Goal: Task Accomplishment & Management: Use online tool/utility

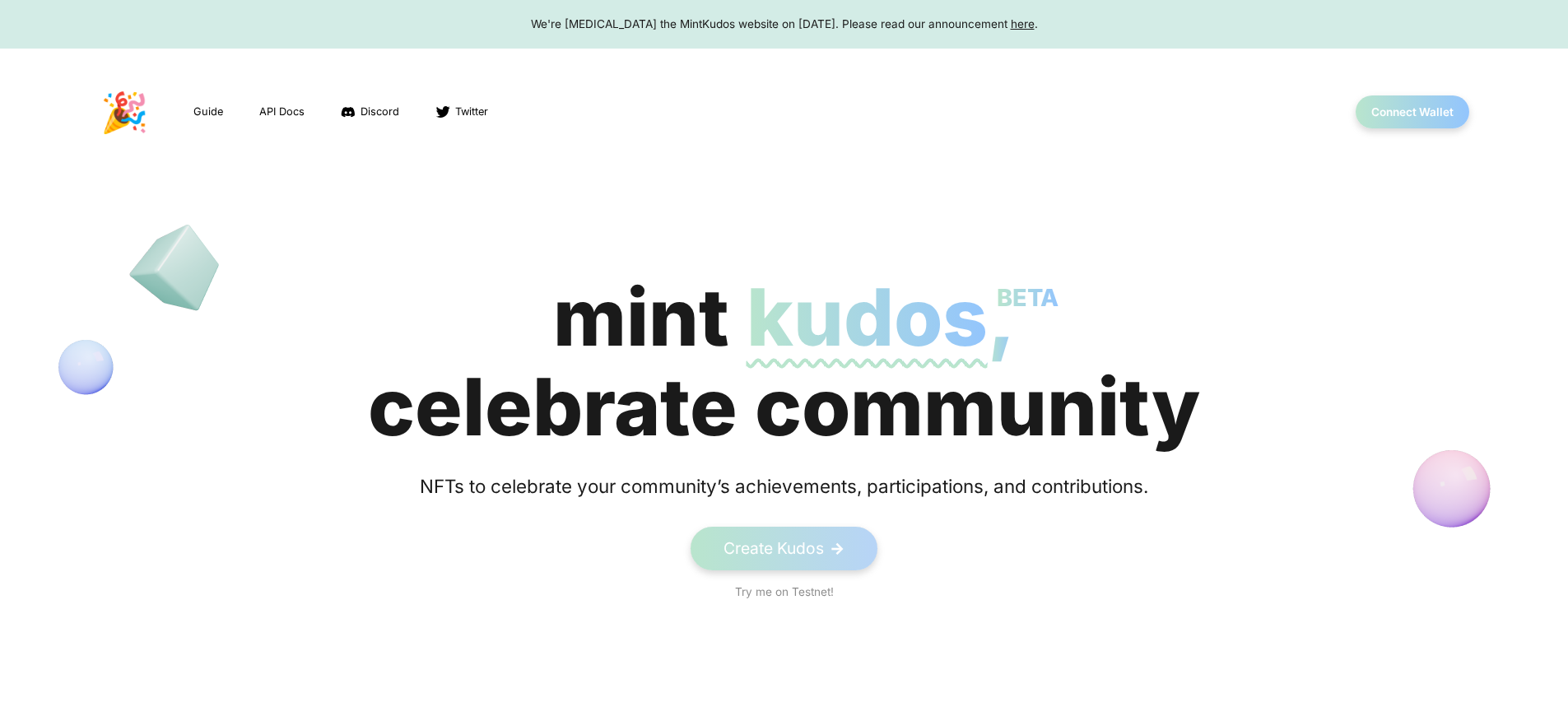
click at [784, 24] on div "We're [MEDICAL_DATA] the MintKudos website on [DATE]. Please read our announcem…" at bounding box center [784, 23] width 1537 height 16
click at [1412, 112] on button "Connect Wallet" at bounding box center [1413, 113] width 118 height 34
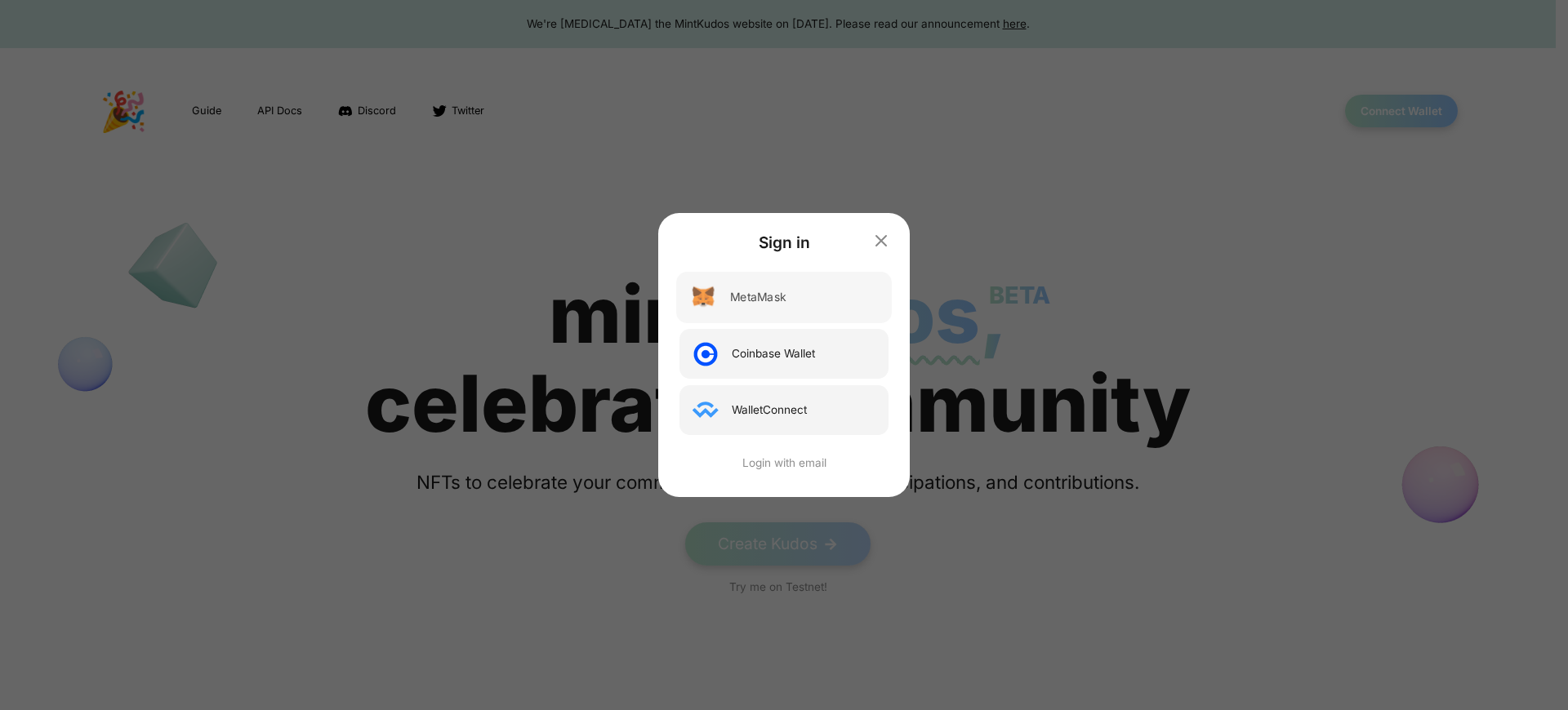
click at [759, 298] on div "MetaMask" at bounding box center [758, 298] width 56 height 17
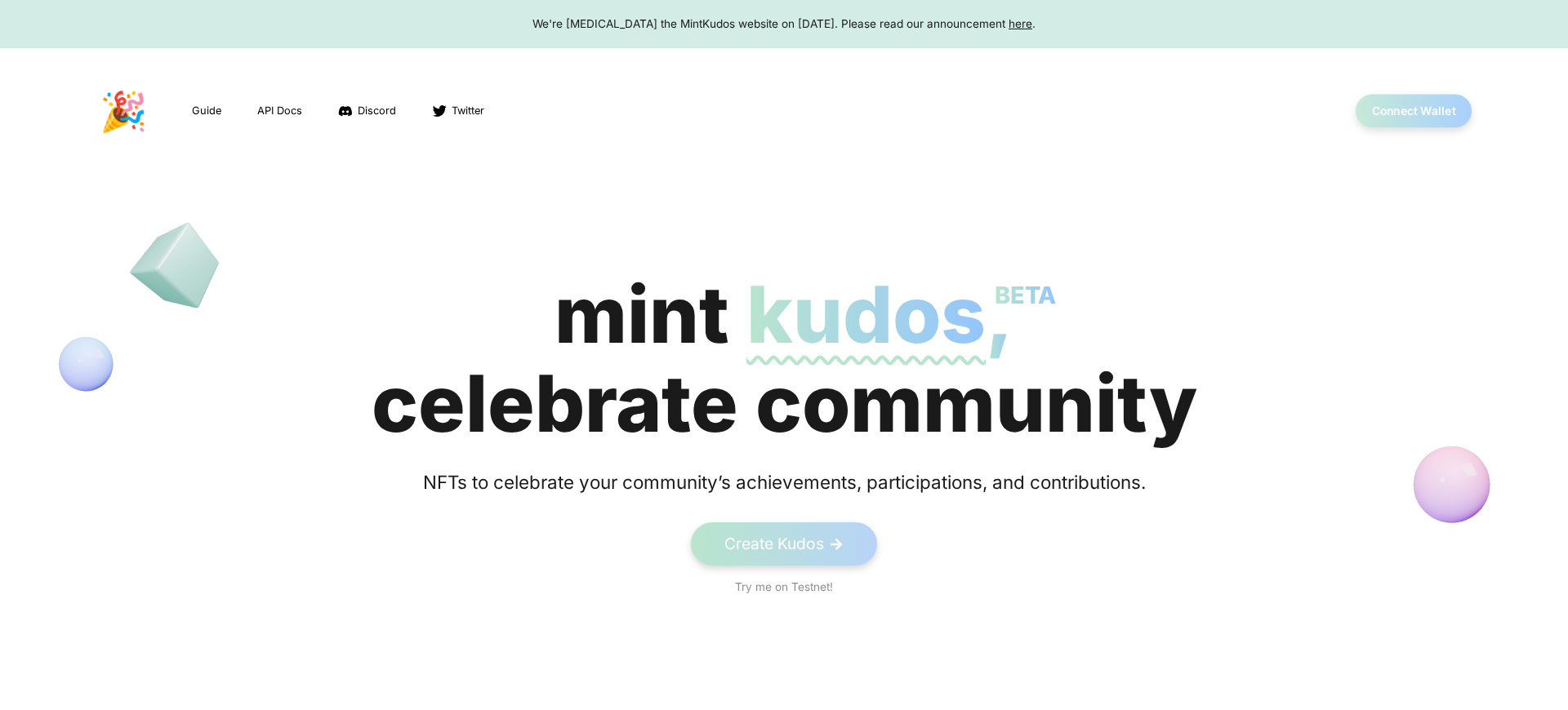
click at [1401, 111] on button "Connect Wallet" at bounding box center [1414, 112] width 117 height 34
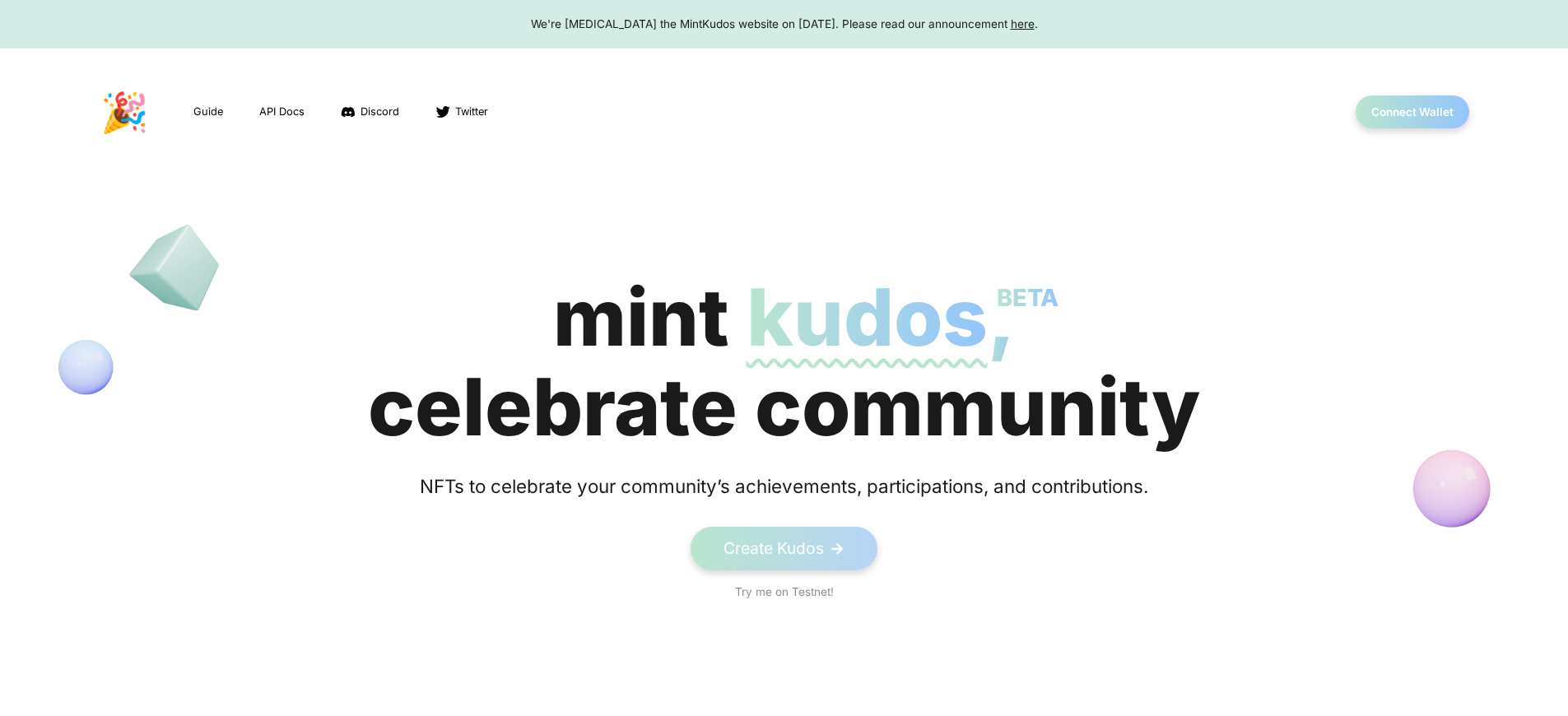
click at [784, 362] on span "kudos BETA" at bounding box center [867, 316] width 241 height 96
click at [1412, 112] on button "Connect Wallet" at bounding box center [1413, 113] width 118 height 34
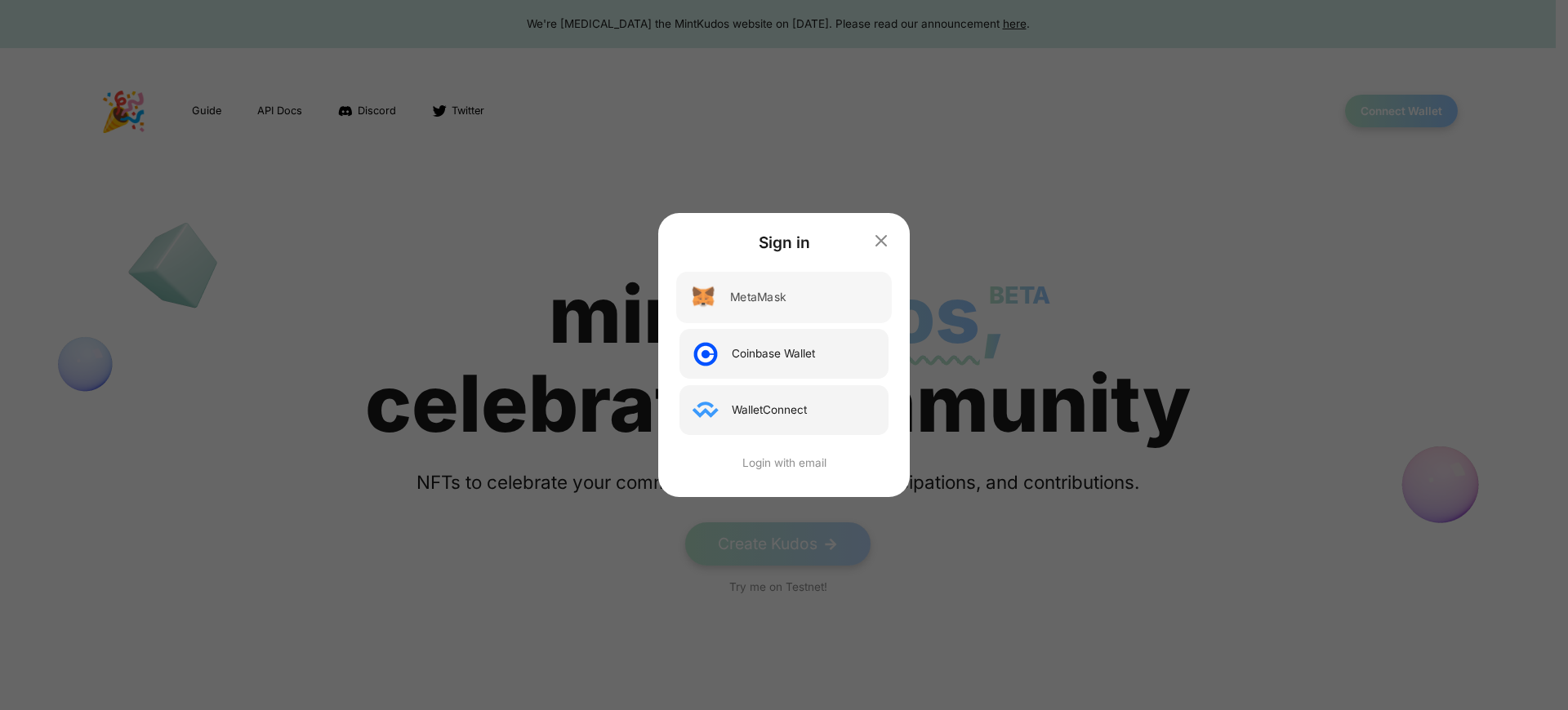
click at [759, 298] on div "MetaMask" at bounding box center [758, 298] width 56 height 17
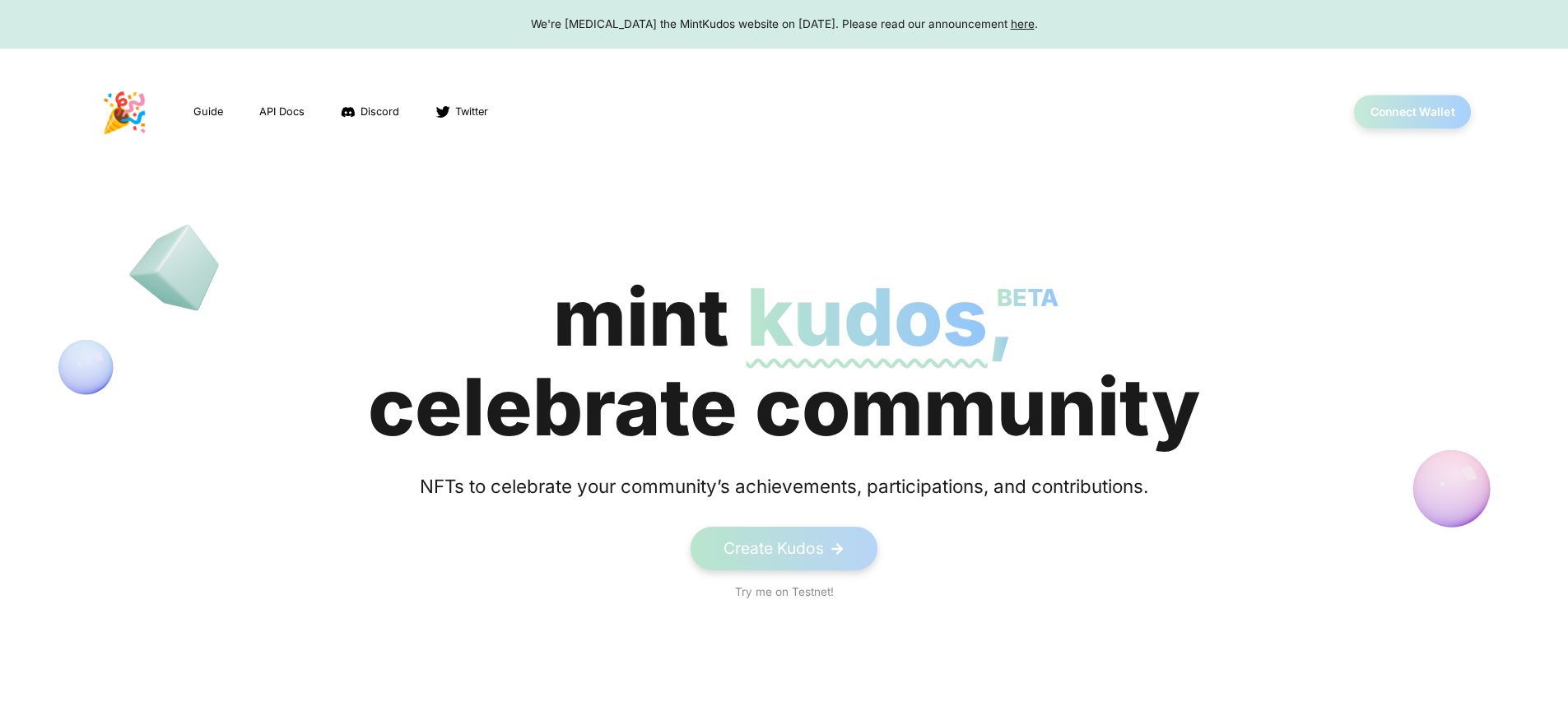
click at [1412, 112] on button "Connect Wallet" at bounding box center [1413, 113] width 118 height 34
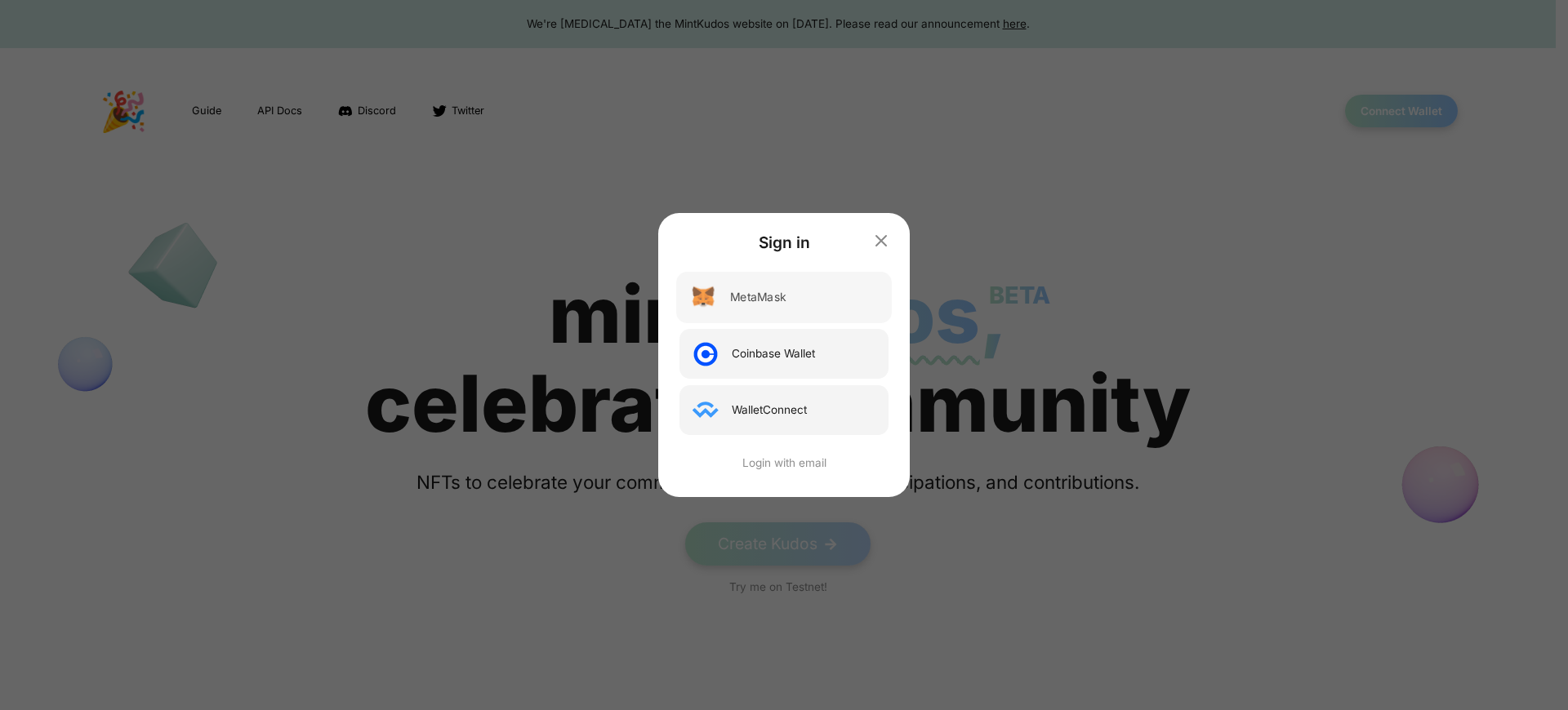
click at [759, 298] on div "MetaMask" at bounding box center [758, 298] width 56 height 17
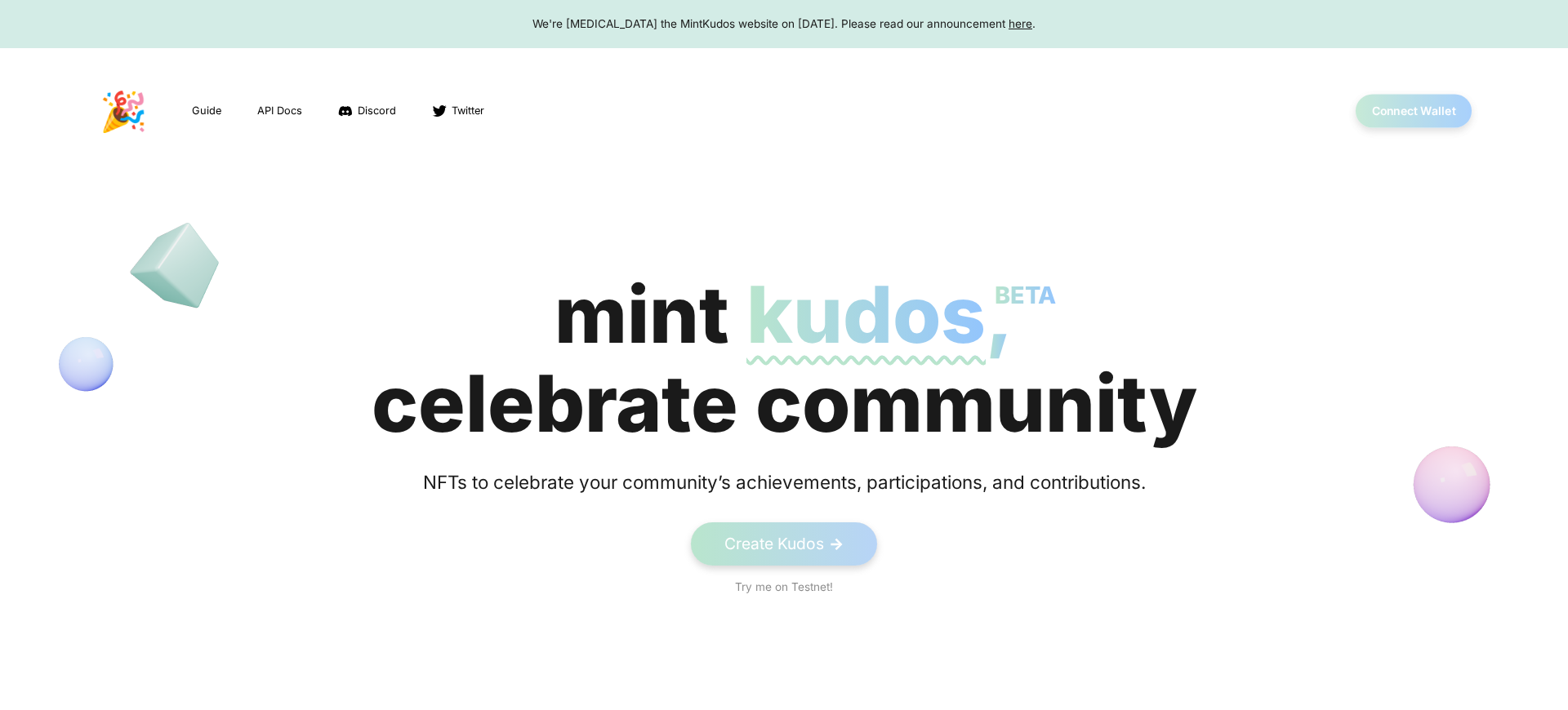
click at [1401, 111] on button "Connect Wallet" at bounding box center [1414, 112] width 117 height 34
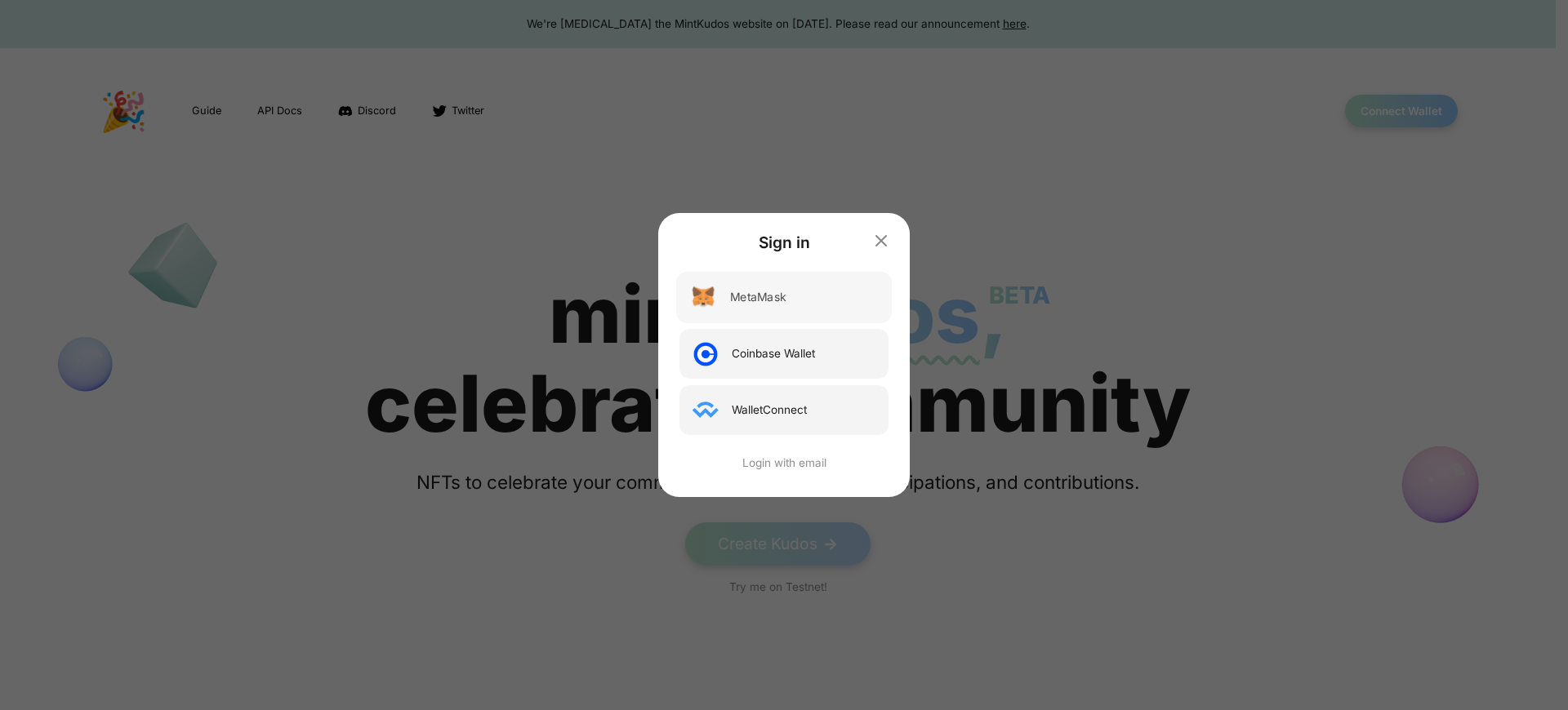
click at [759, 298] on div "MetaMask" at bounding box center [758, 298] width 56 height 17
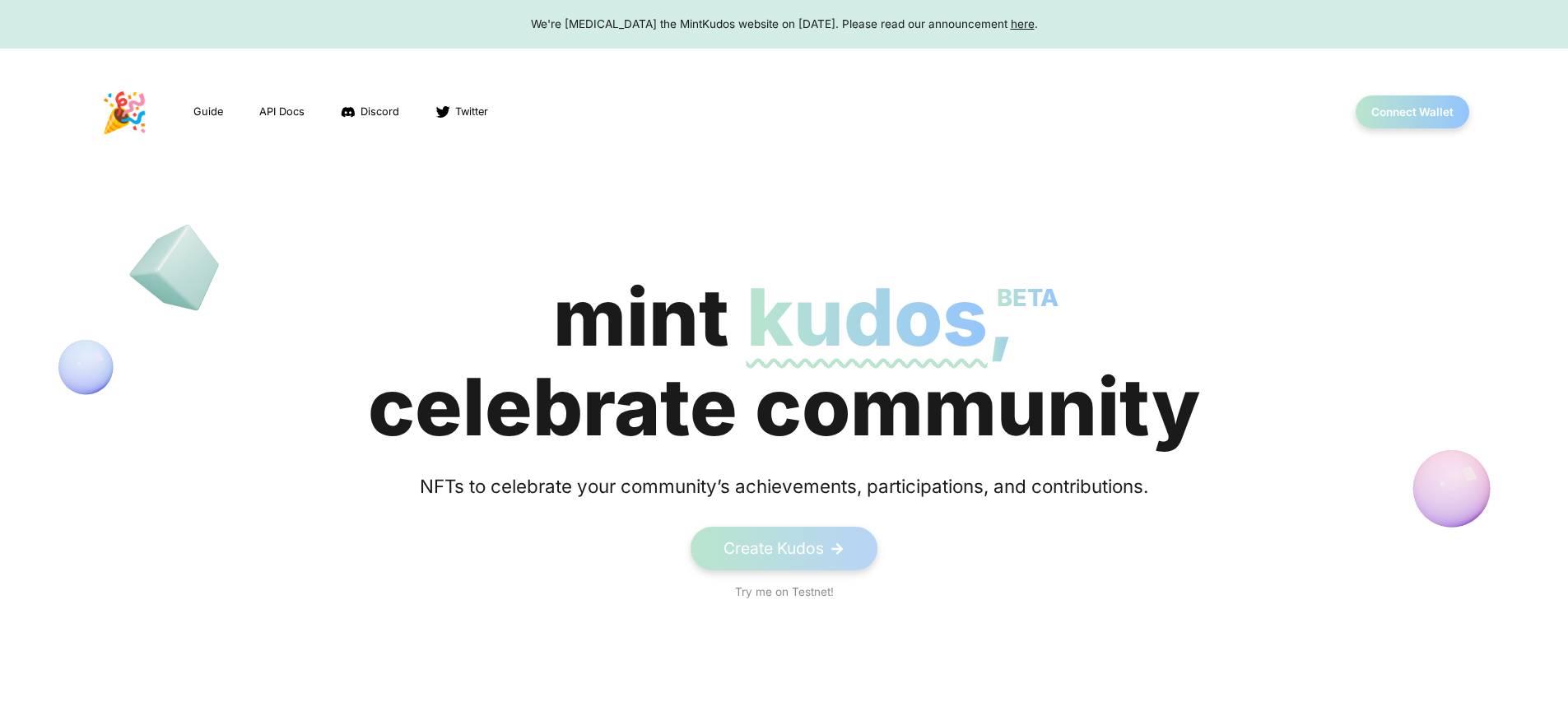
click at [784, 24] on div "We're [MEDICAL_DATA] the MintKudos website on [DATE]. Please read our announcem…" at bounding box center [784, 23] width 1537 height 16
click at [1412, 112] on button "Connect Wallet" at bounding box center [1413, 113] width 118 height 34
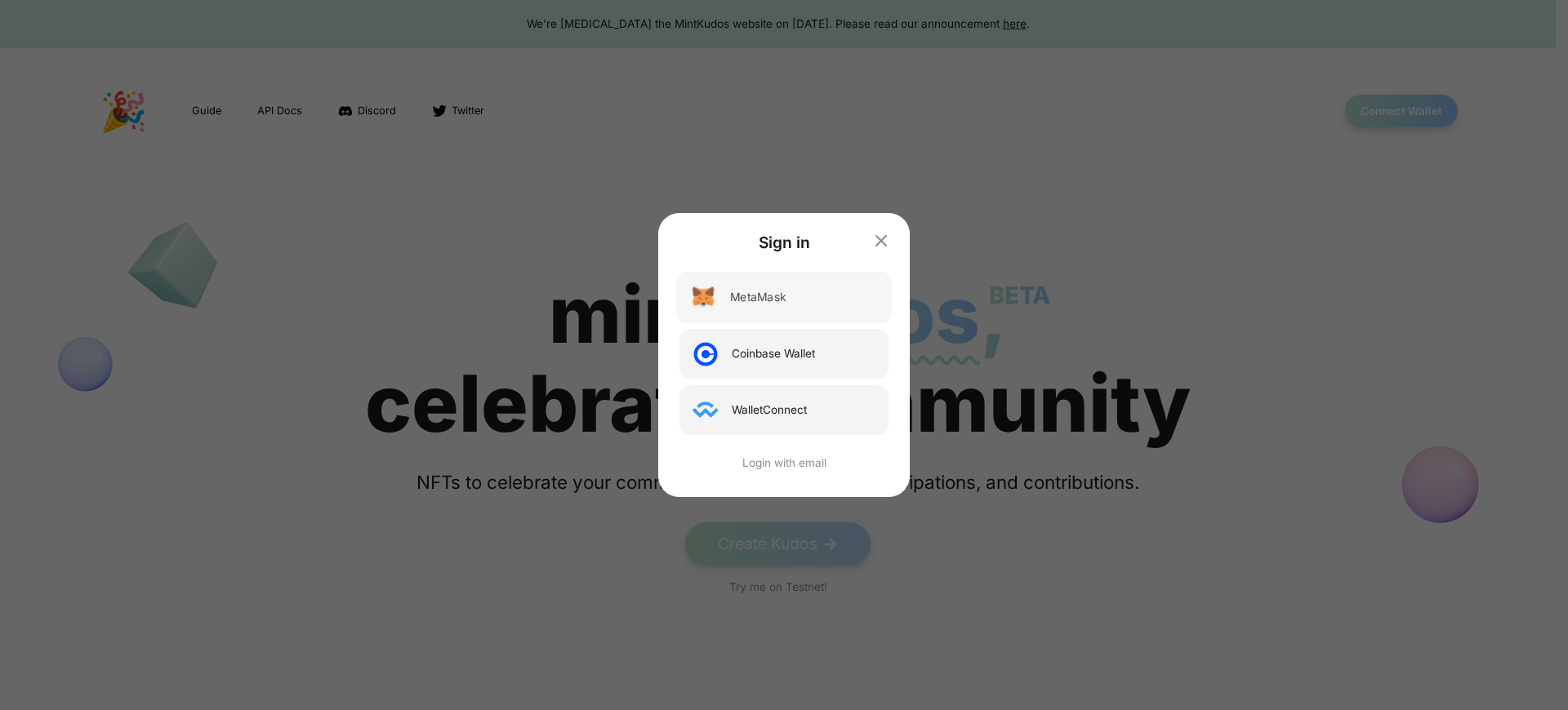
click at [759, 298] on div "MetaMask" at bounding box center [758, 298] width 56 height 17
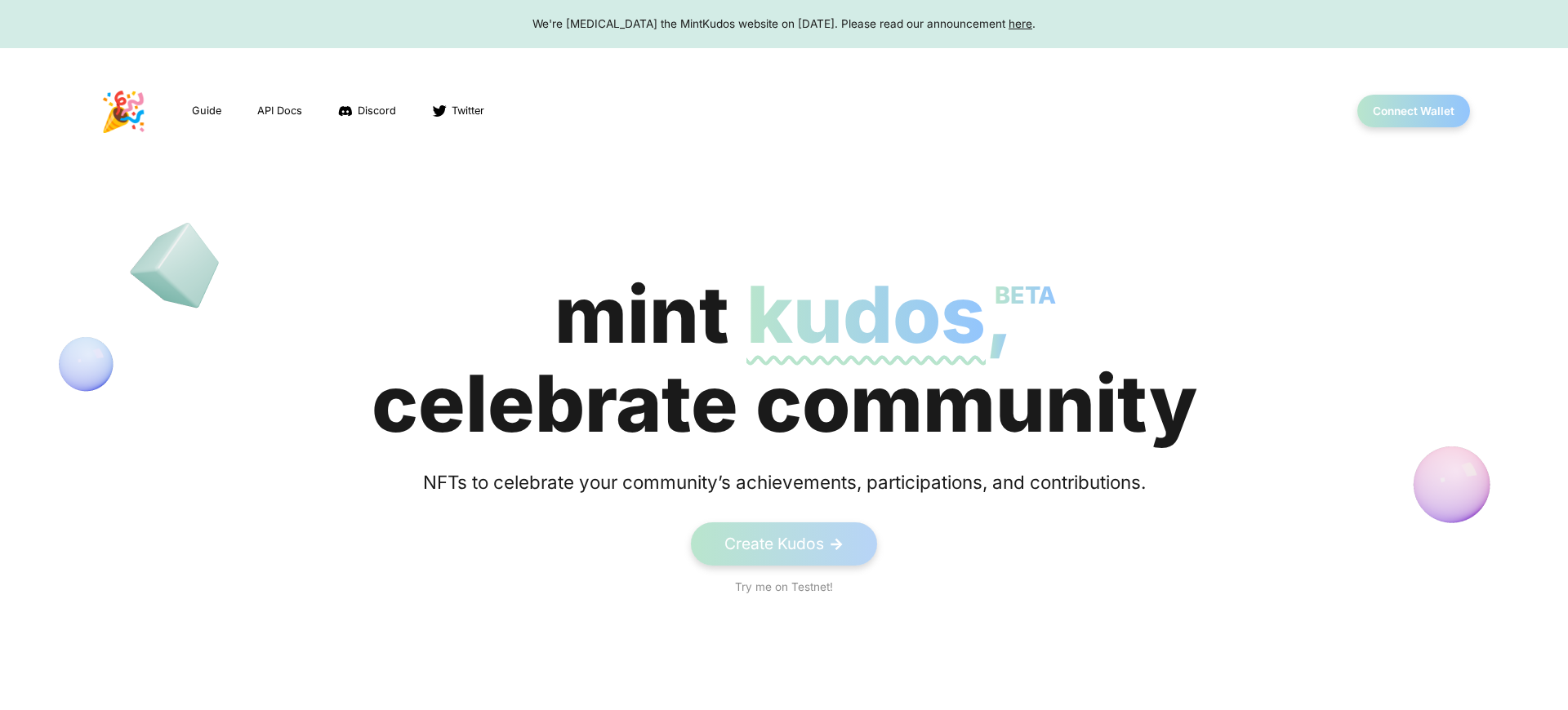
click at [777, 24] on div "We're [MEDICAL_DATA] the MintKudos website on [DATE]. Please read our announcem…" at bounding box center [783, 23] width 1537 height 16
click at [777, 359] on span "kudos BETA" at bounding box center [860, 314] width 239 height 95
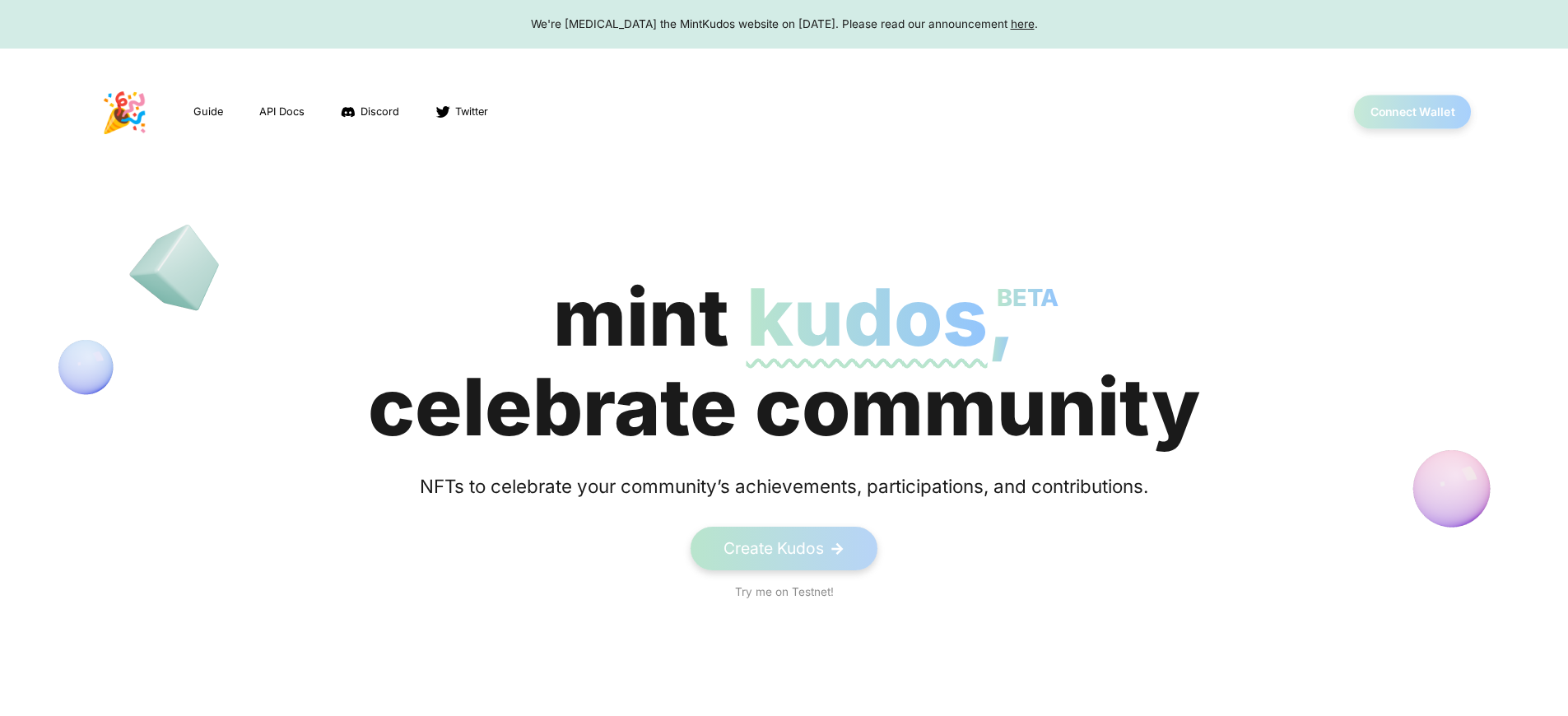
click at [1412, 112] on button "Connect Wallet" at bounding box center [1413, 113] width 118 height 34
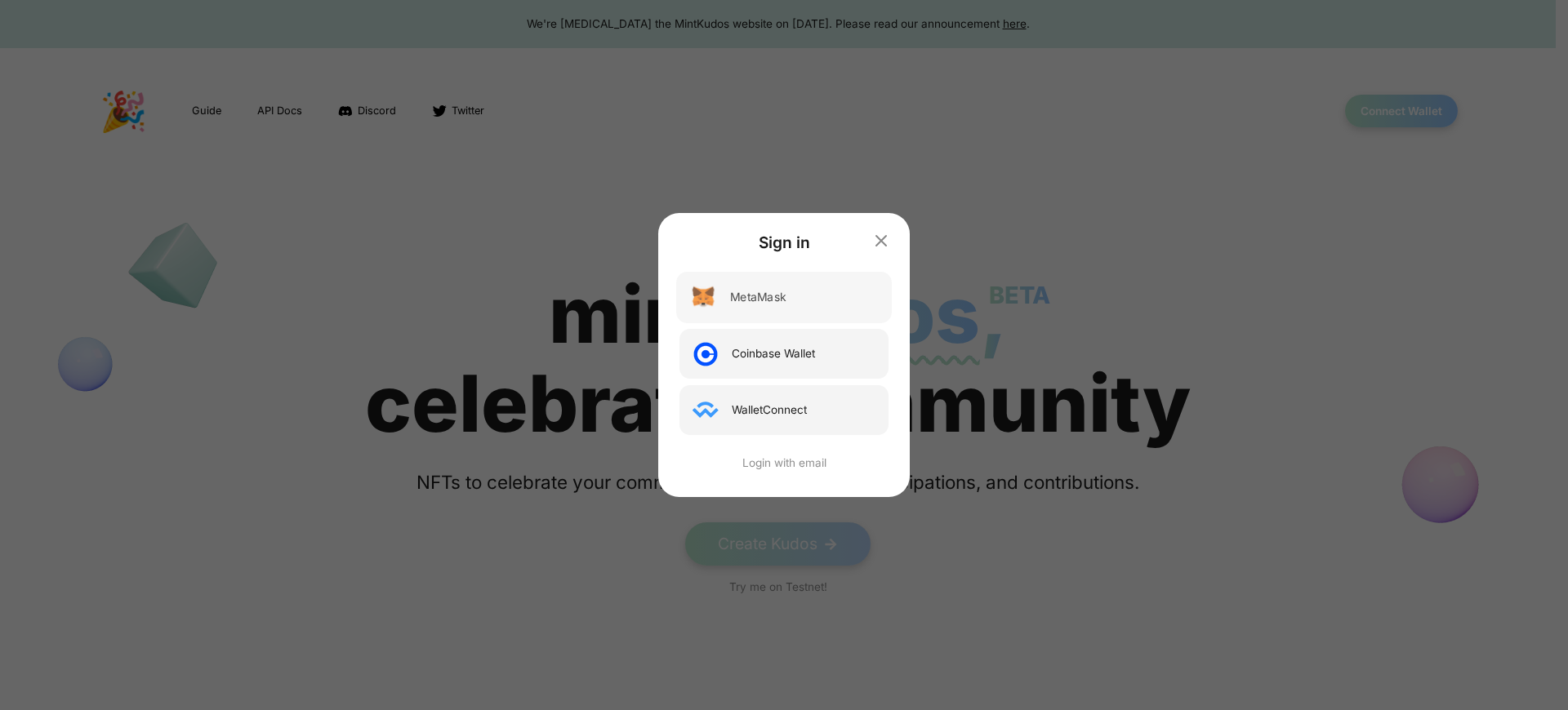
click at [759, 298] on div "MetaMask" at bounding box center [758, 298] width 56 height 17
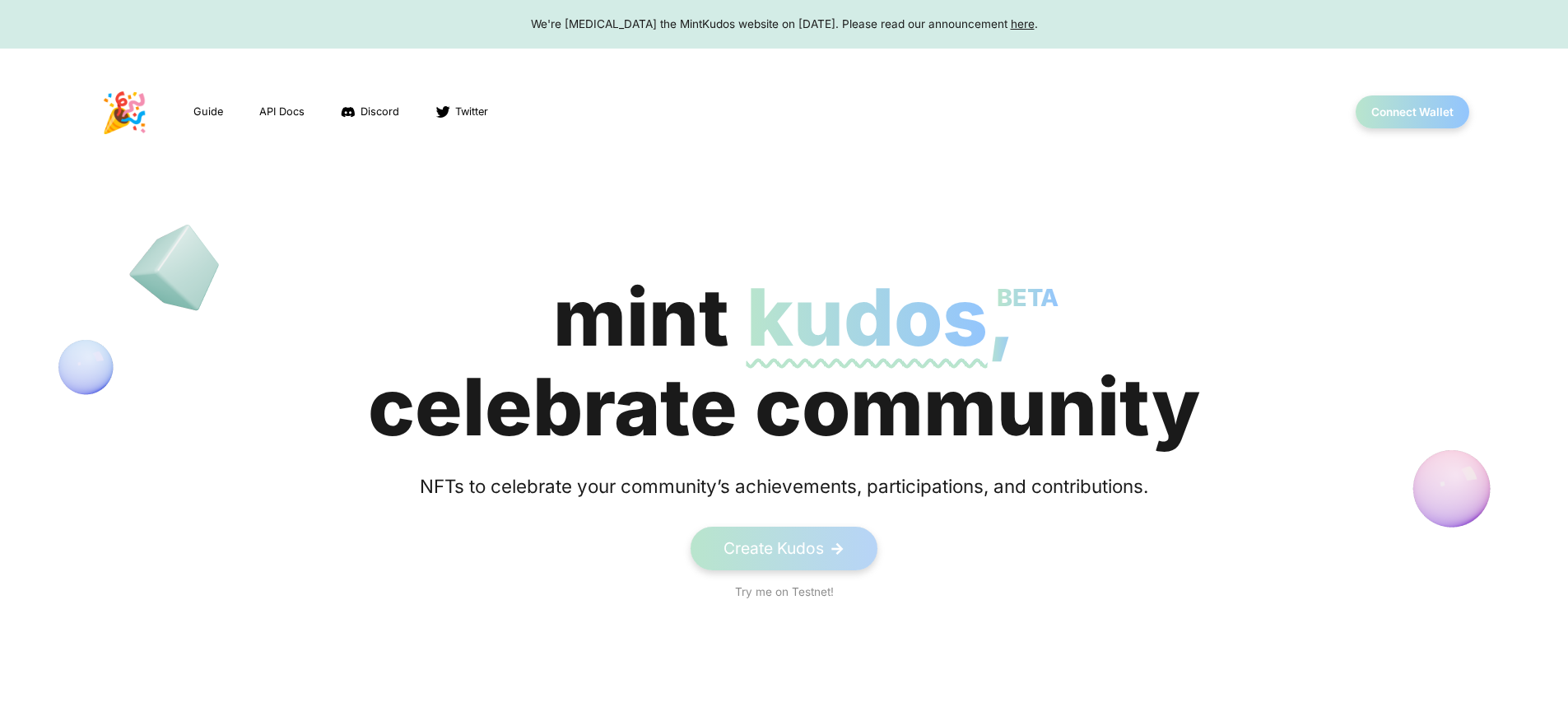
click at [784, 24] on div "We're [MEDICAL_DATA] the MintKudos website on [DATE]. Please read our announcem…" at bounding box center [784, 23] width 1537 height 16
click at [1412, 112] on button "Connect Wallet" at bounding box center [1413, 113] width 118 height 34
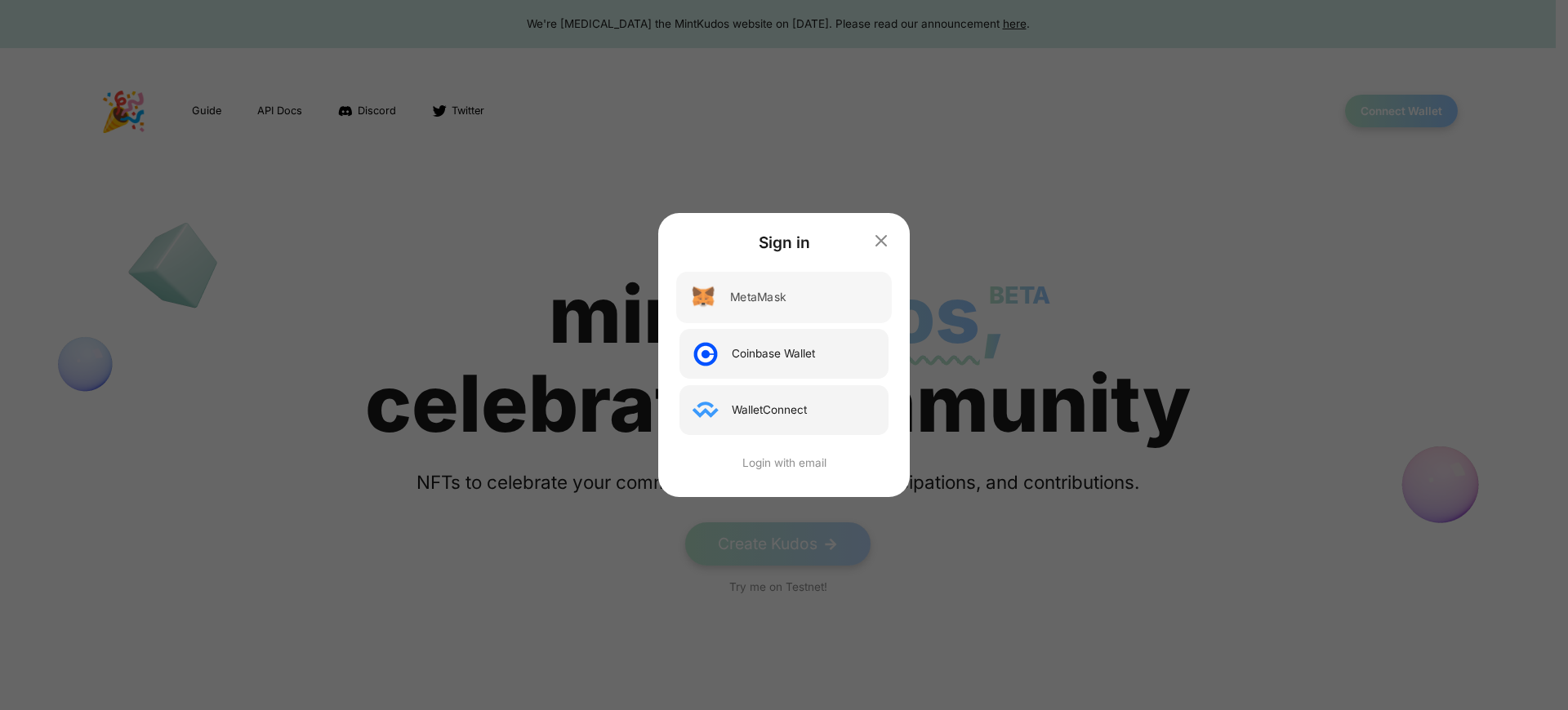
click at [759, 298] on div "MetaMask" at bounding box center [758, 298] width 56 height 17
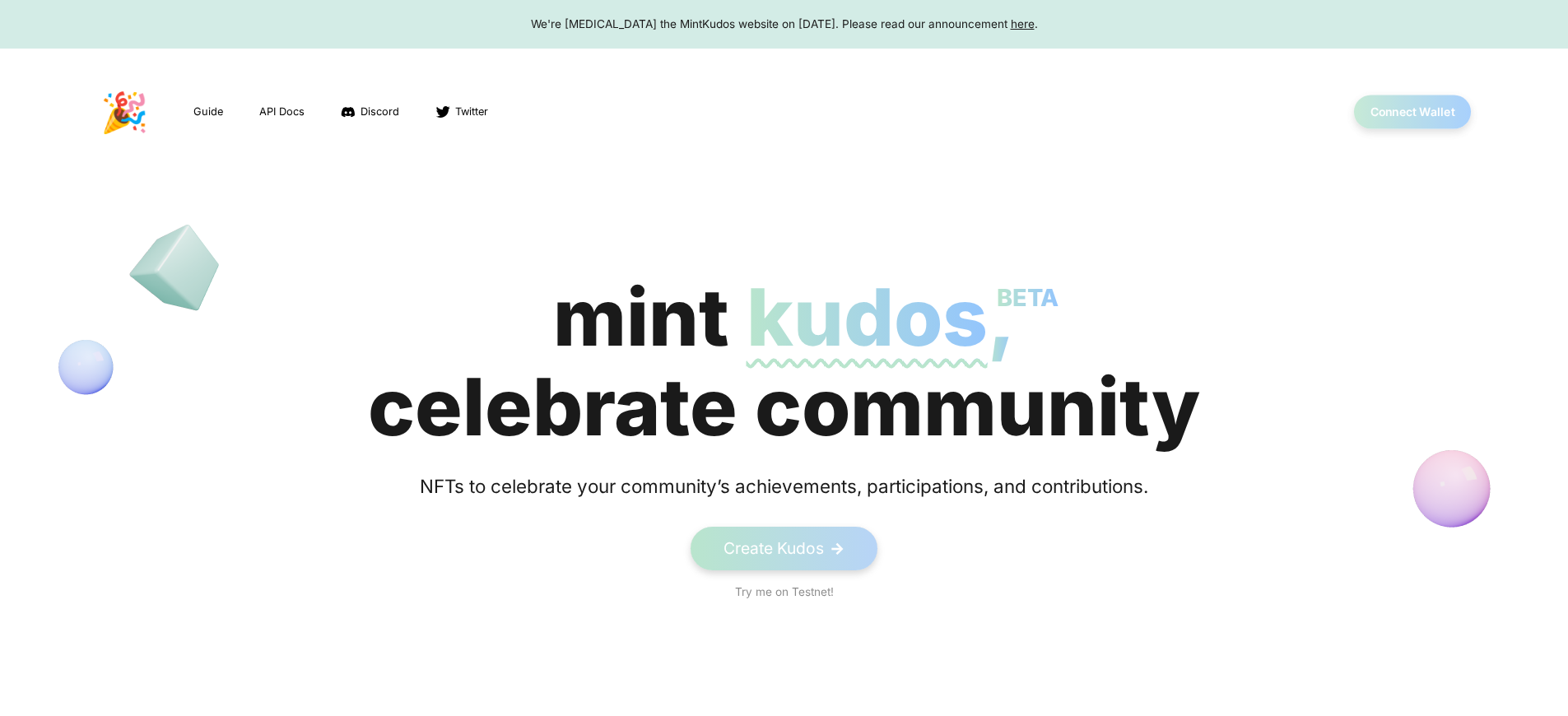
click at [1412, 112] on button "Connect Wallet" at bounding box center [1413, 113] width 118 height 34
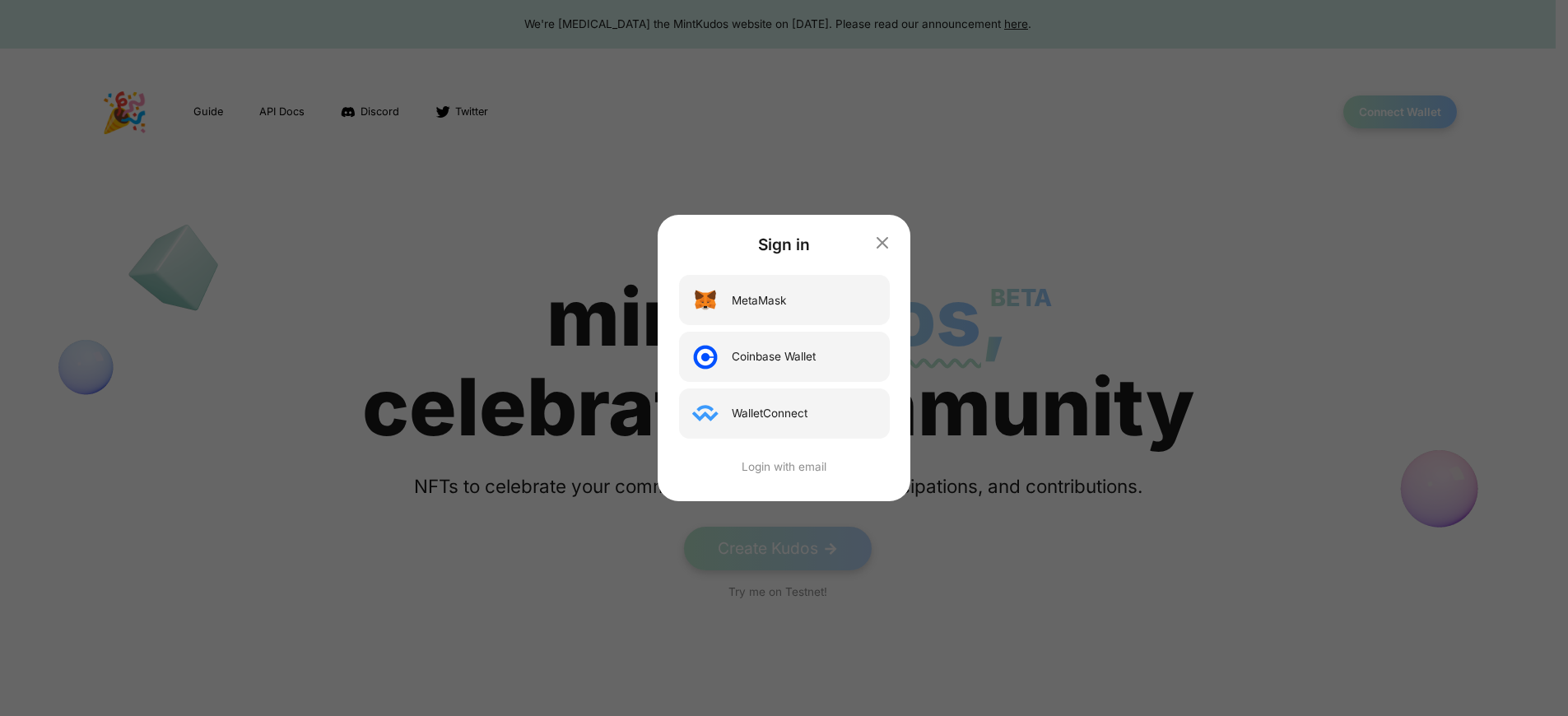
click at [1412, 112] on div "Sign in MetaMask Coinbase Wallet WalletConnect Login with email" at bounding box center [784, 358] width 1568 height 716
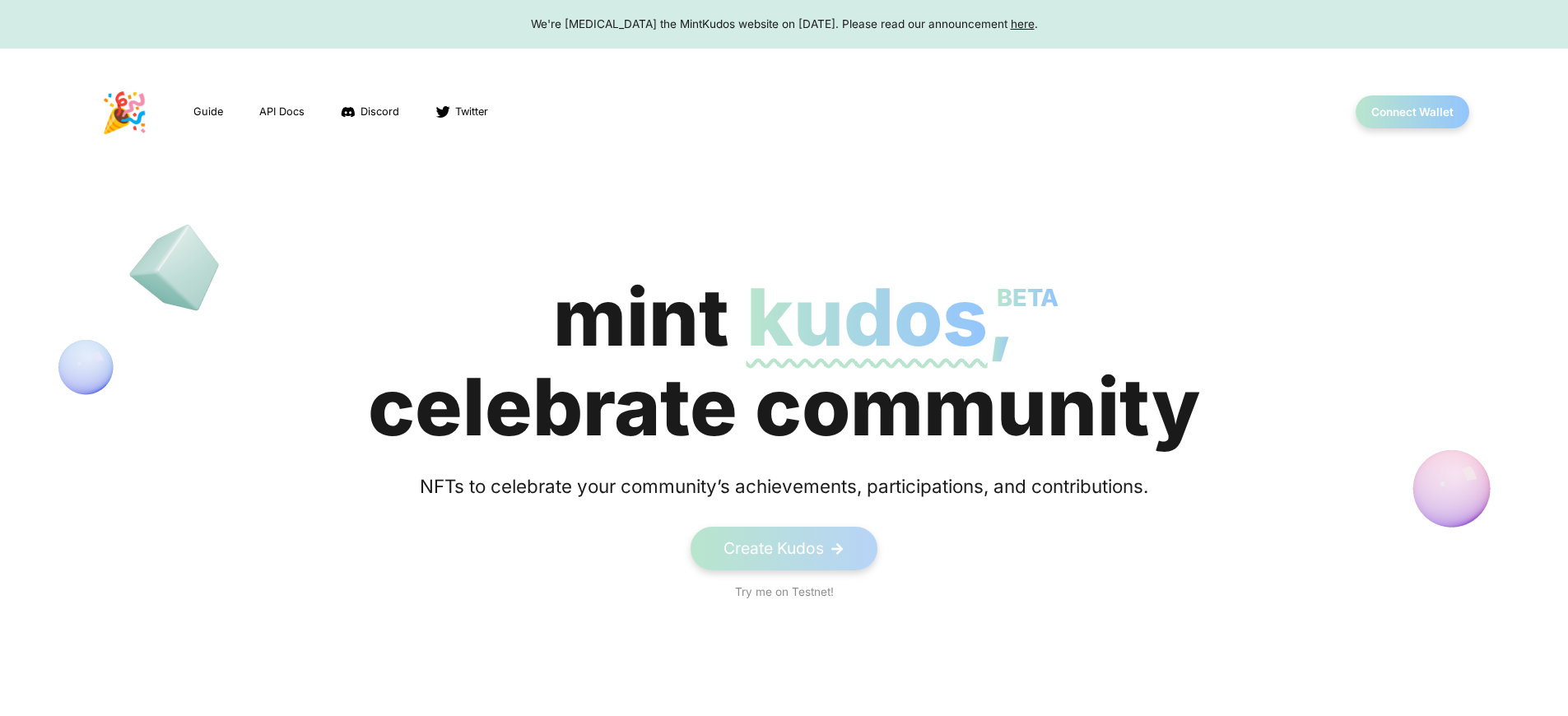
click at [784, 362] on span "kudos BETA" at bounding box center [867, 316] width 241 height 96
click at [1412, 112] on button "Connect Wallet" at bounding box center [1413, 113] width 118 height 34
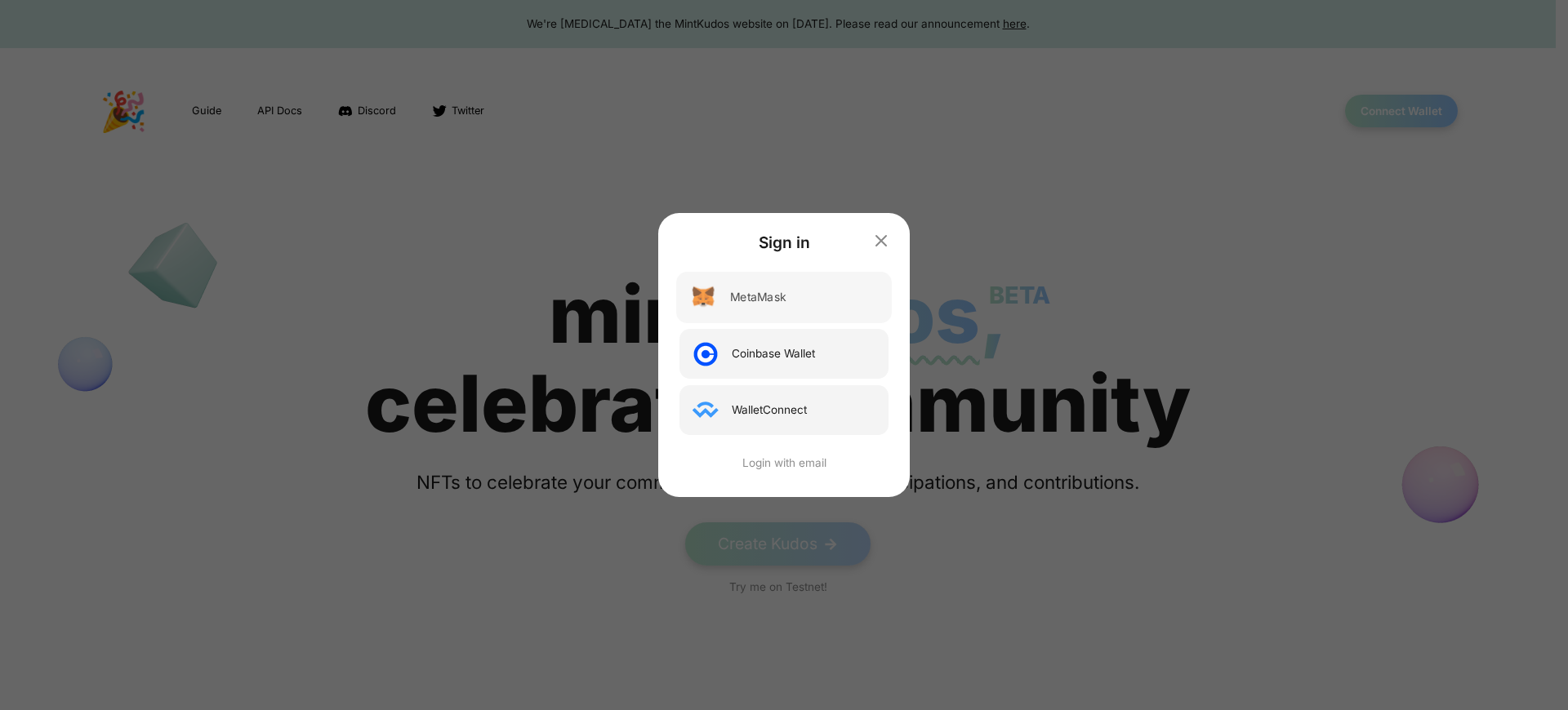
click at [759, 298] on div "MetaMask" at bounding box center [758, 298] width 56 height 17
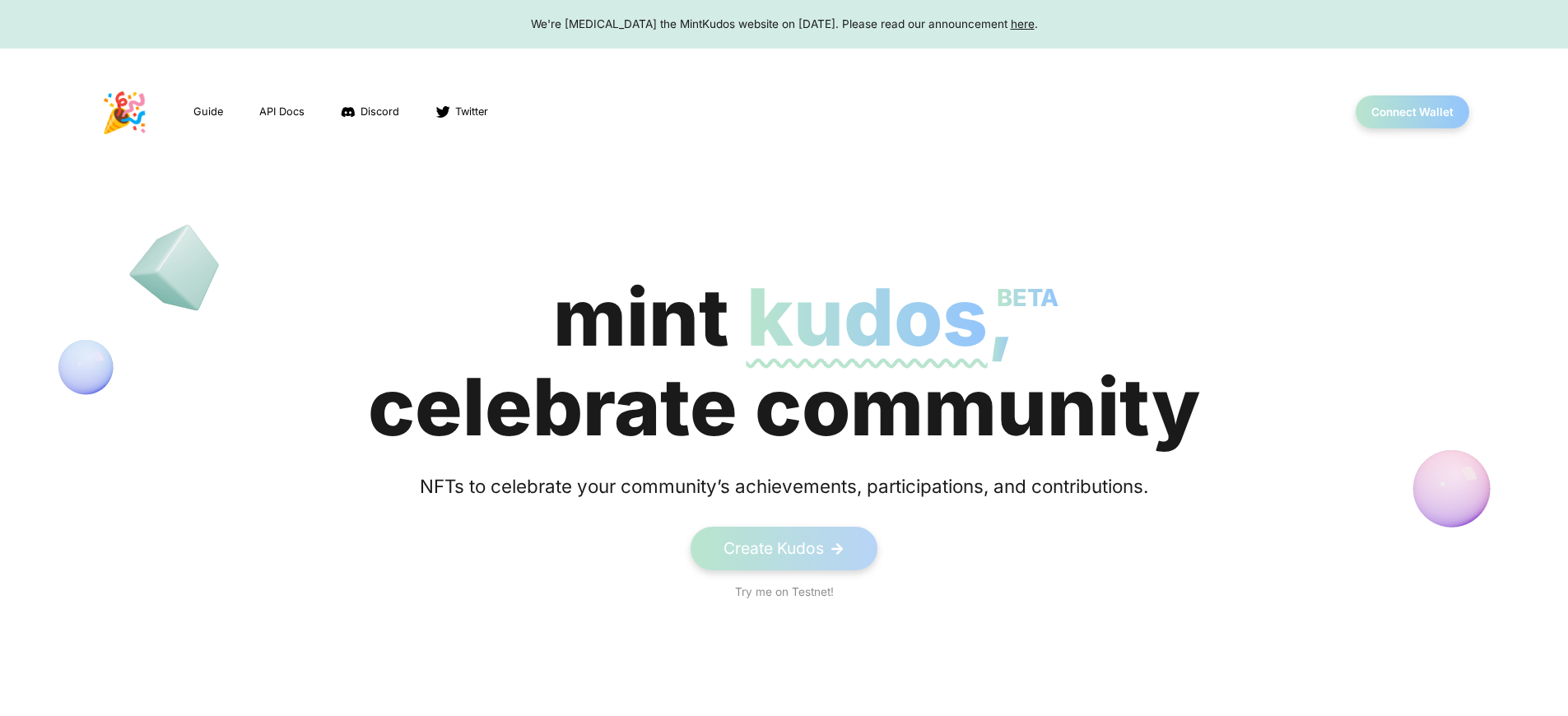
click at [784, 362] on span "kudos BETA" at bounding box center [867, 316] width 241 height 96
click at [1412, 112] on button "Connect Wallet" at bounding box center [1413, 113] width 118 height 34
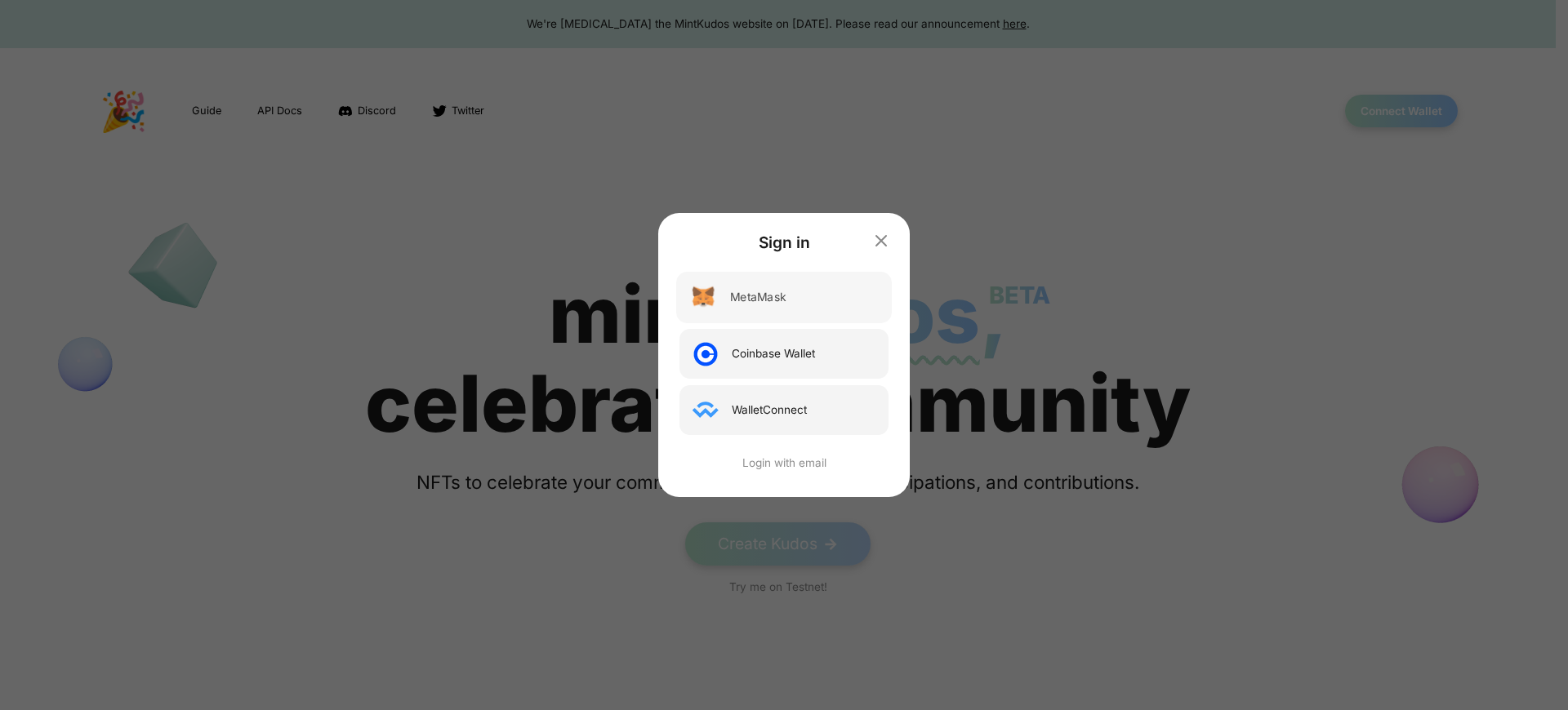
click at [759, 298] on div "MetaMask" at bounding box center [758, 298] width 56 height 17
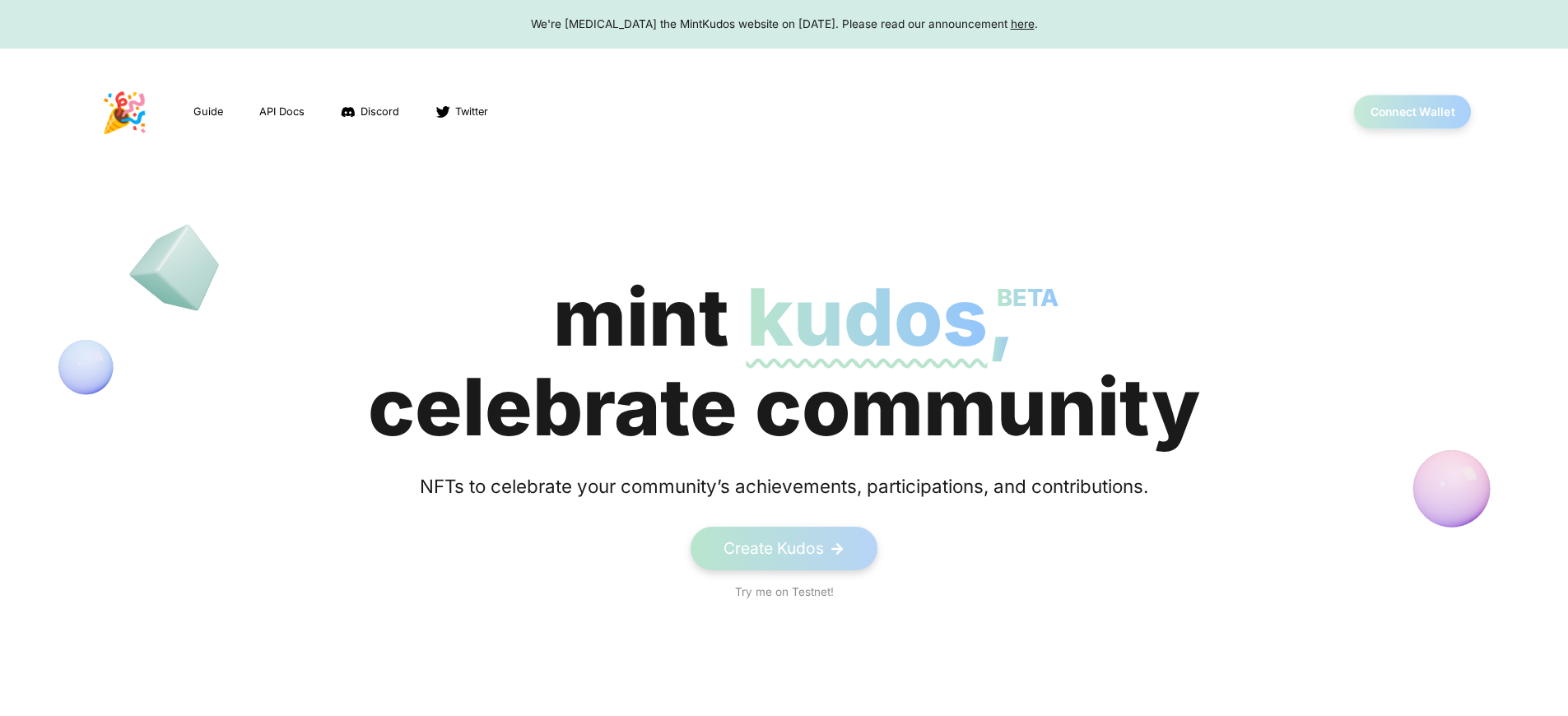
click at [1412, 112] on button "Connect Wallet" at bounding box center [1413, 113] width 118 height 34
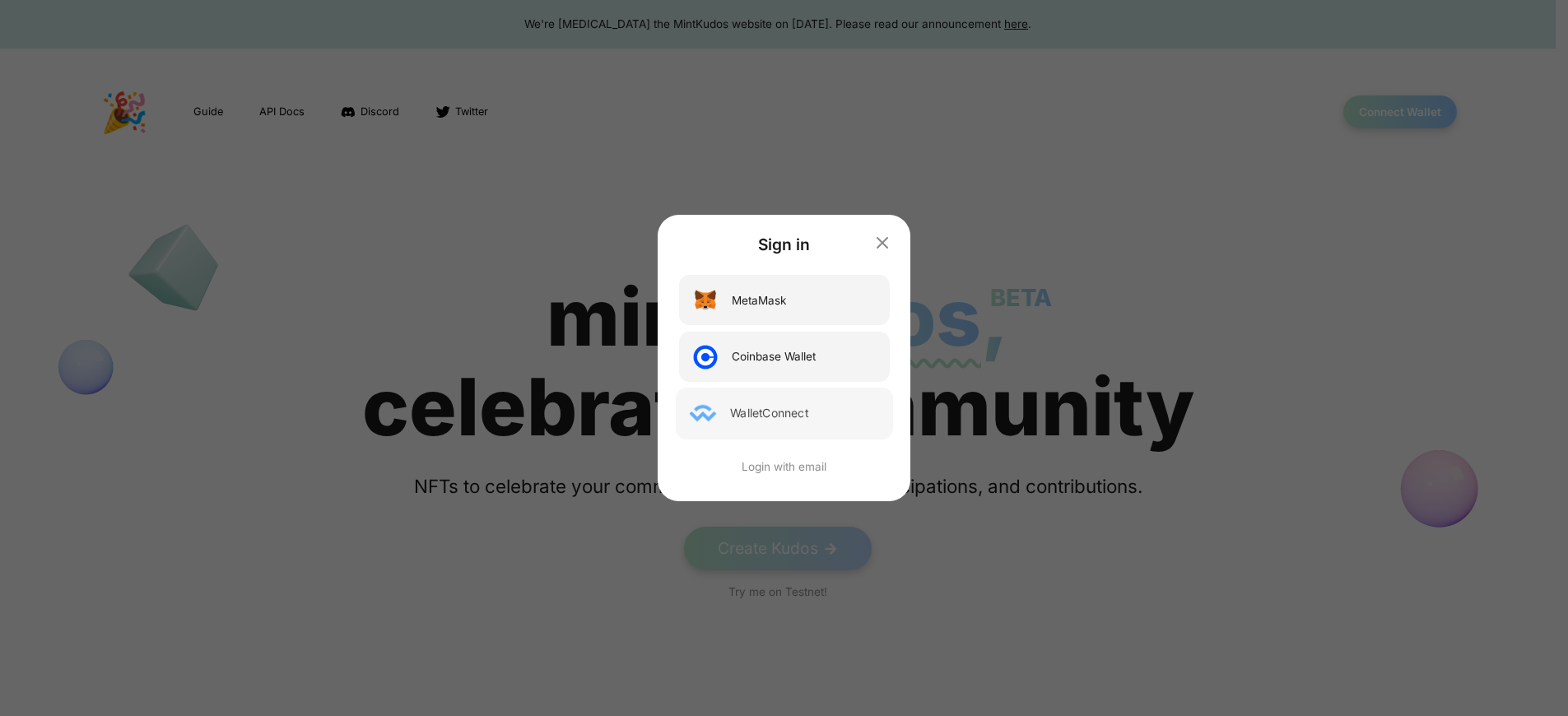
click at [776, 413] on div "WalletConnect" at bounding box center [769, 413] width 78 height 17
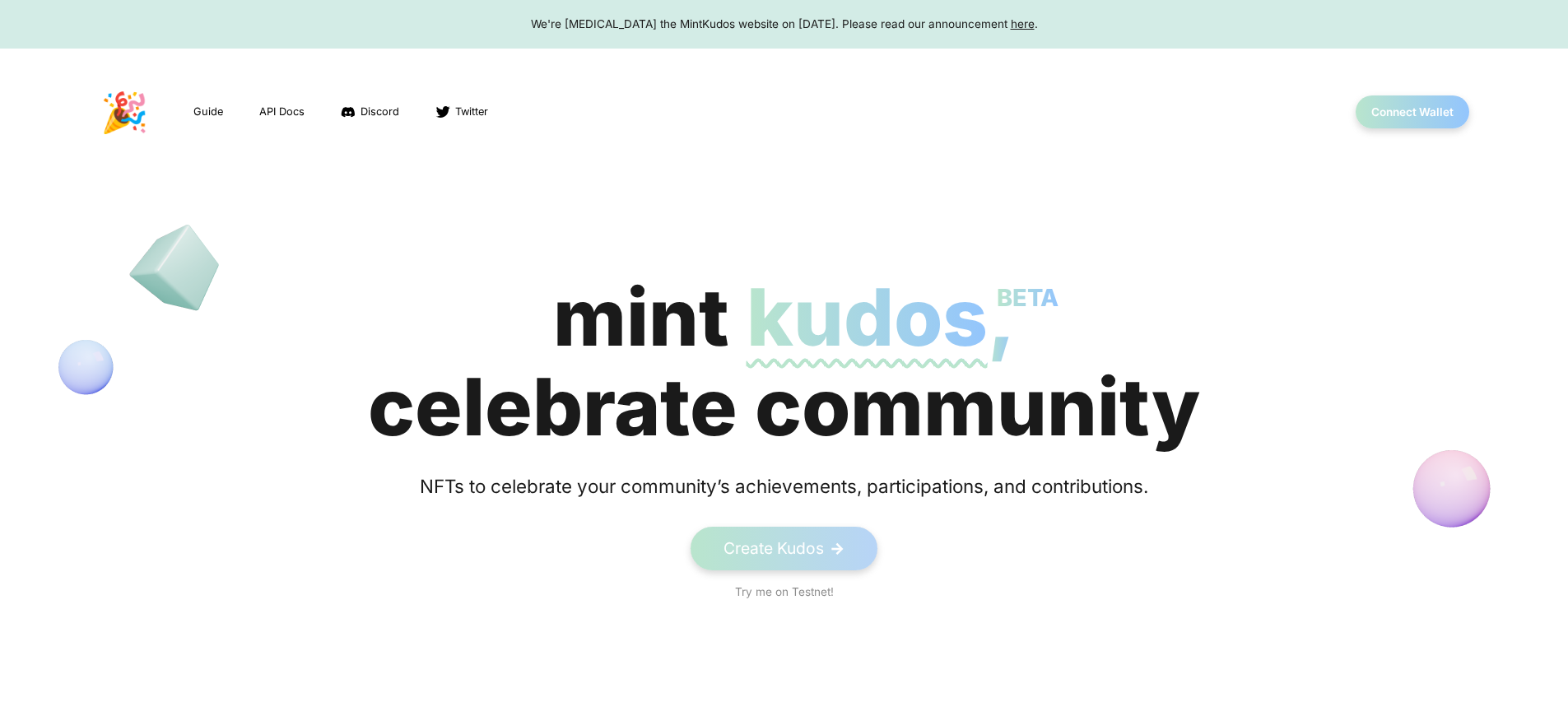
click at [784, 24] on div "We're [MEDICAL_DATA] the MintKudos website on [DATE]. Please read our announcem…" at bounding box center [784, 23] width 1537 height 16
click at [1412, 112] on button "Connect Wallet" at bounding box center [1413, 113] width 118 height 34
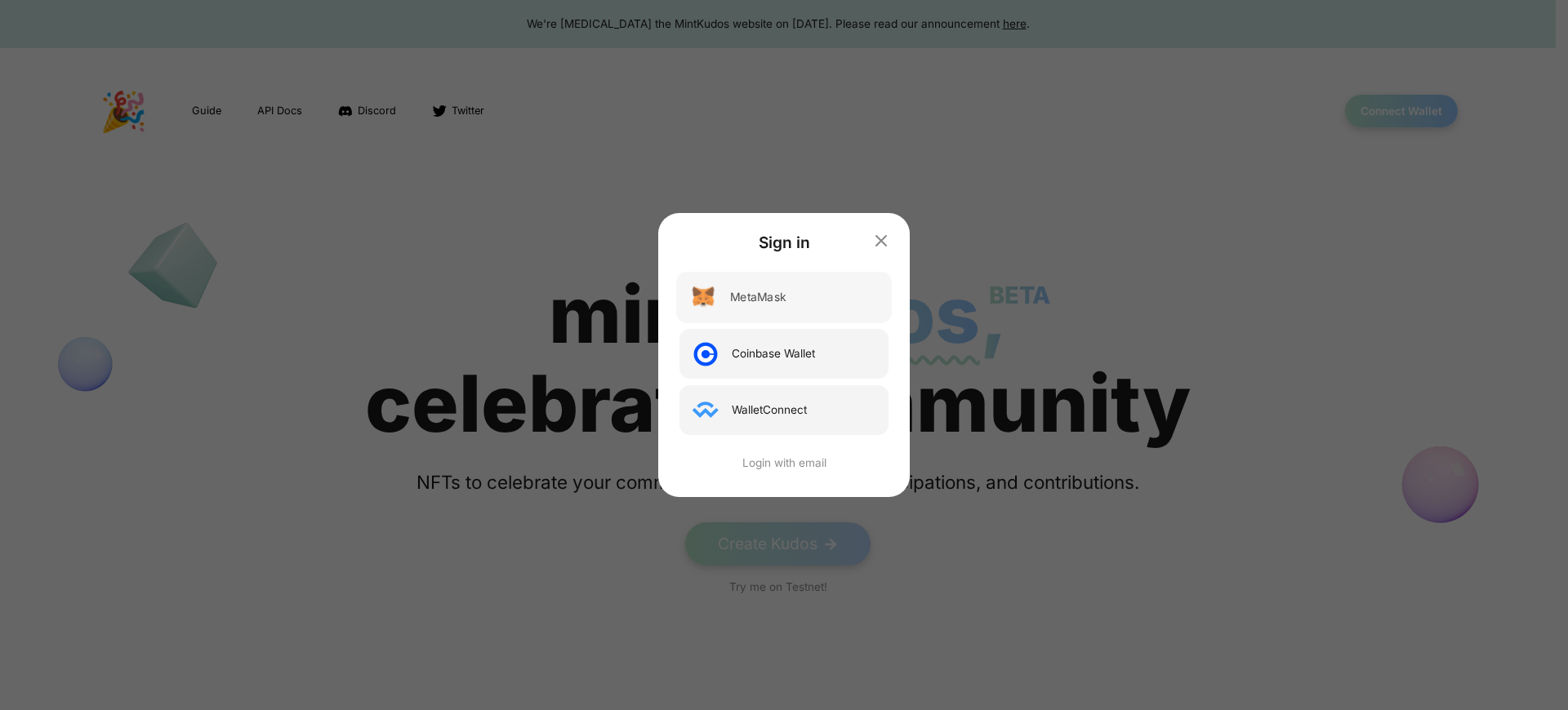
click at [759, 298] on div "MetaMask" at bounding box center [758, 298] width 56 height 17
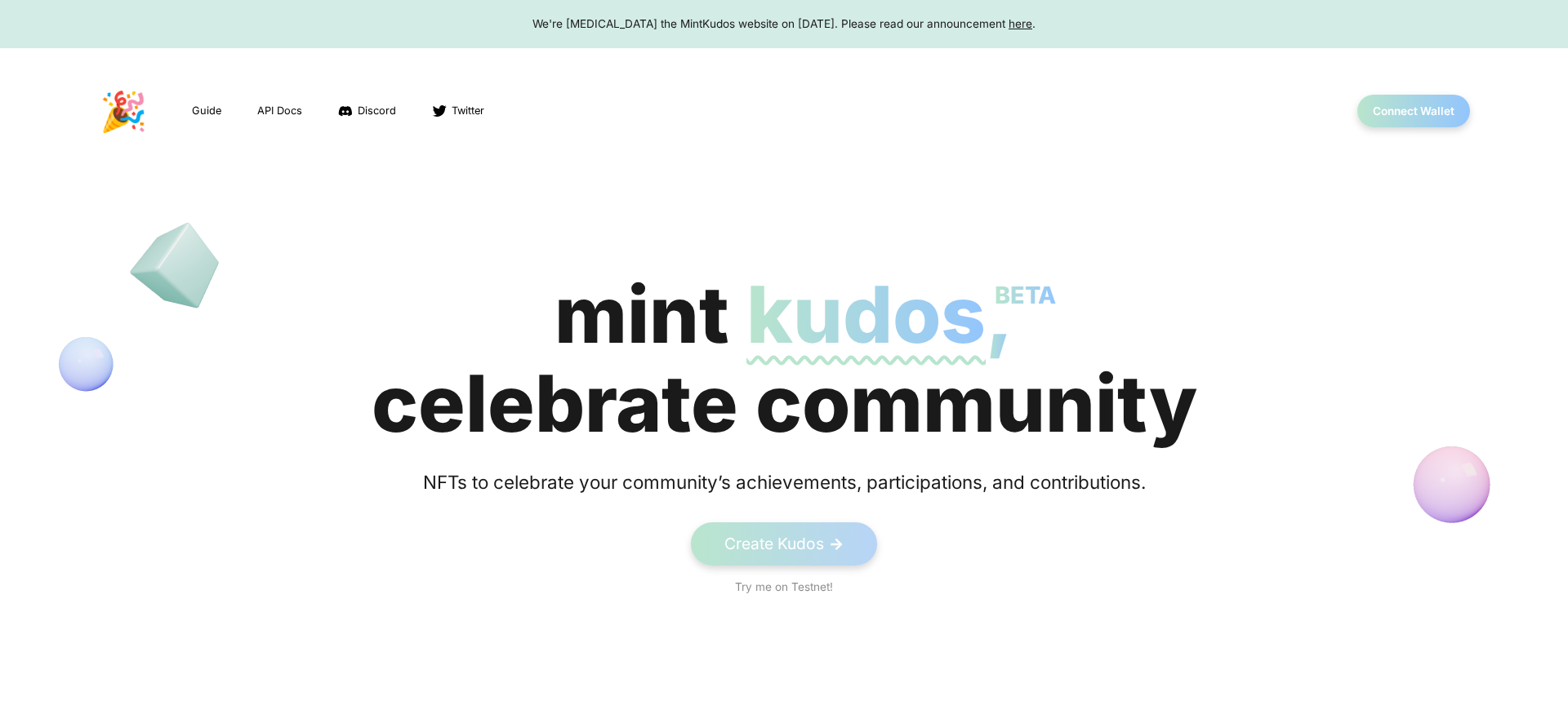
click at [777, 359] on span "kudos BETA" at bounding box center [866, 314] width 239 height 95
